Goal: Task Accomplishment & Management: Complete application form

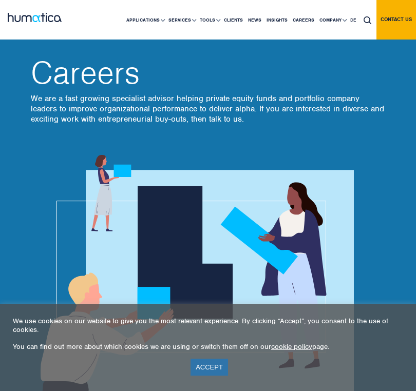
scroll to position [108, 0]
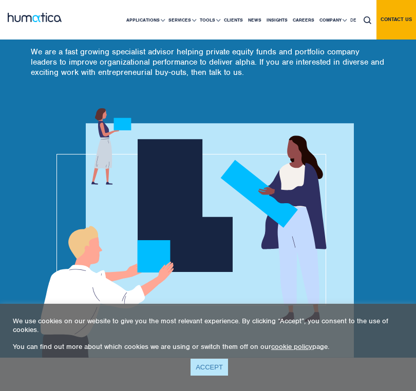
click at [217, 371] on link "ACCEPT" at bounding box center [210, 367] width 38 height 17
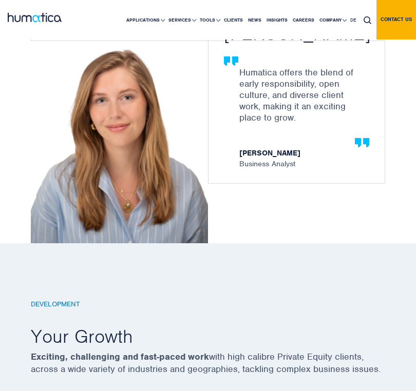
scroll to position [2028, 0]
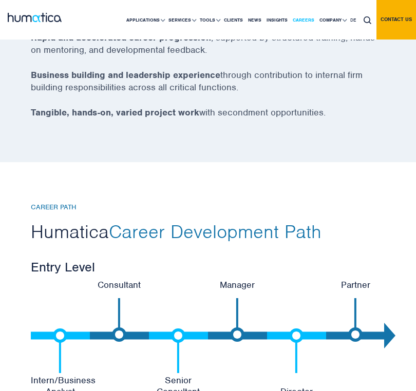
click at [303, 24] on link "Careers" at bounding box center [303, 20] width 27 height 39
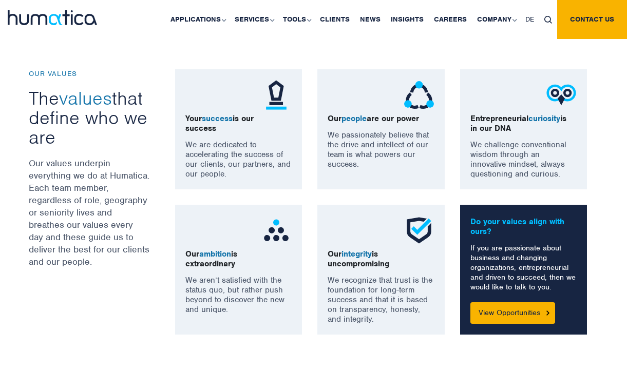
scroll to position [874, 0]
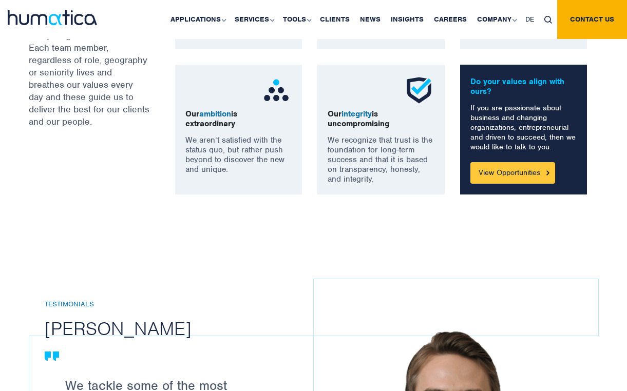
click at [416, 171] on link "View Opportunities" at bounding box center [513, 173] width 85 height 22
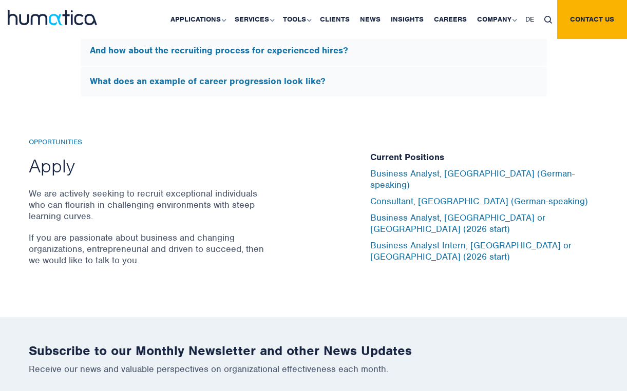
scroll to position [3334, 0]
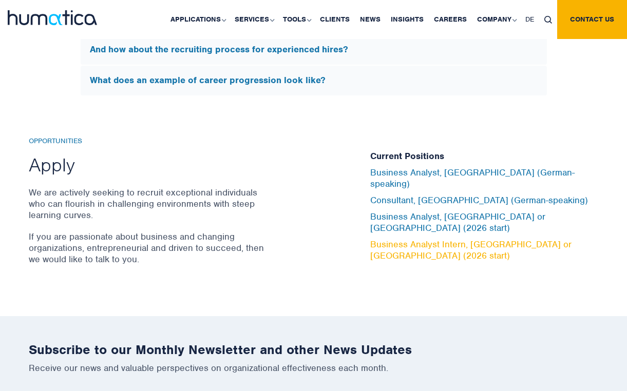
click at [416, 239] on link "Business Analyst Intern, [GEOGRAPHIC_DATA] or [GEOGRAPHIC_DATA] (2026 start)" at bounding box center [470, 250] width 201 height 23
